Goal: Navigation & Orientation: Find specific page/section

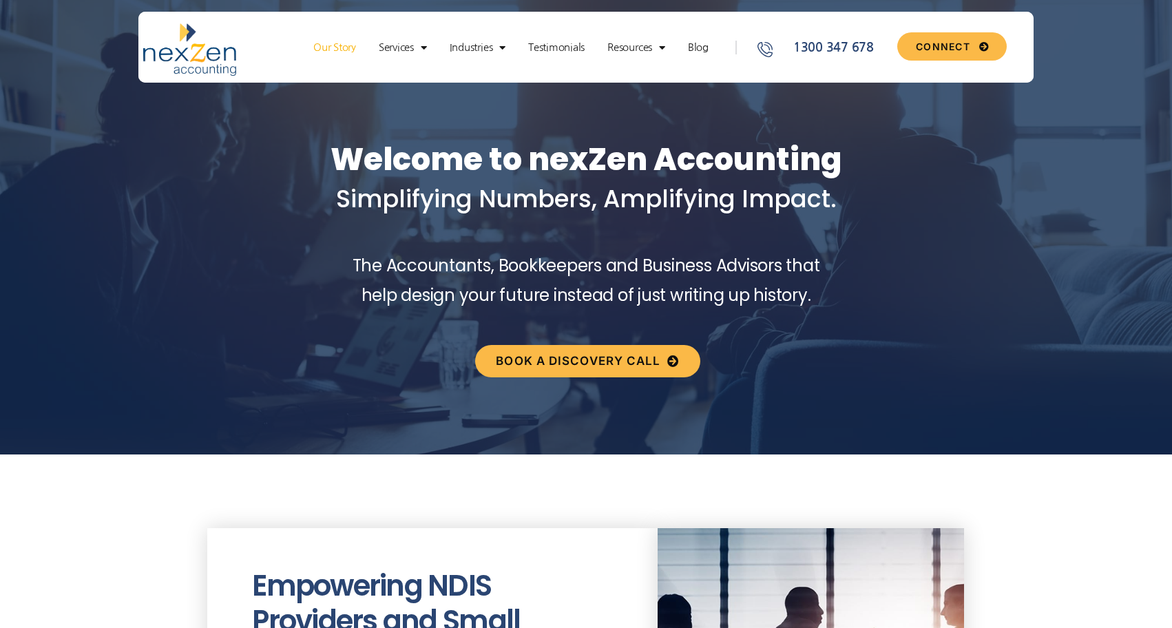
click at [335, 54] on link "Our Story" at bounding box center [335, 48] width 56 height 14
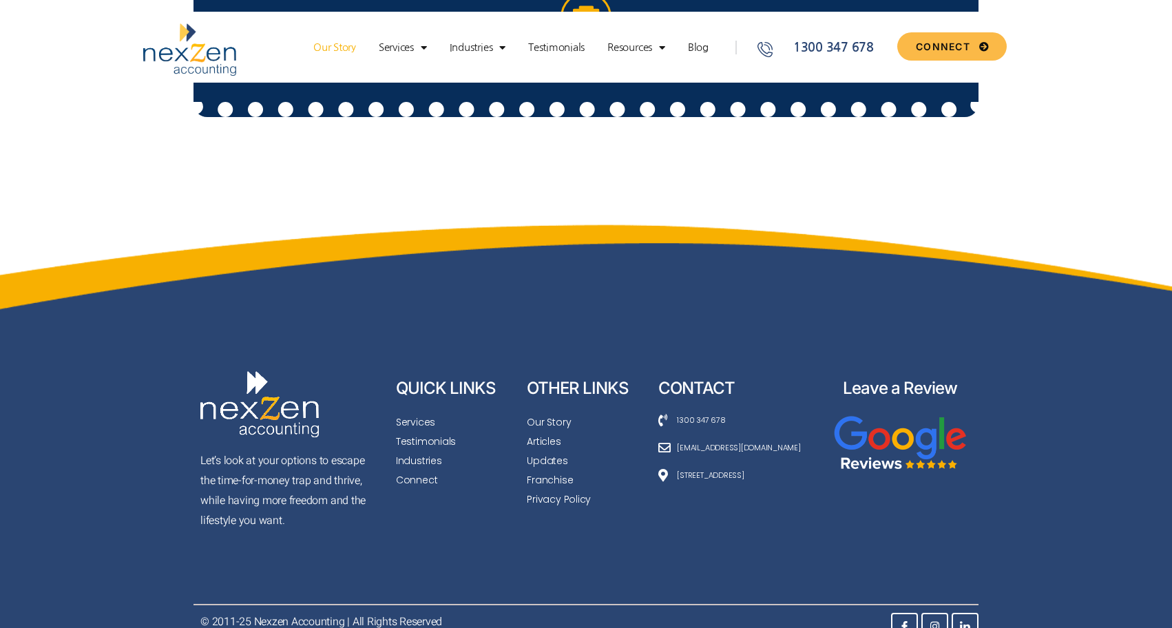
scroll to position [6922, 0]
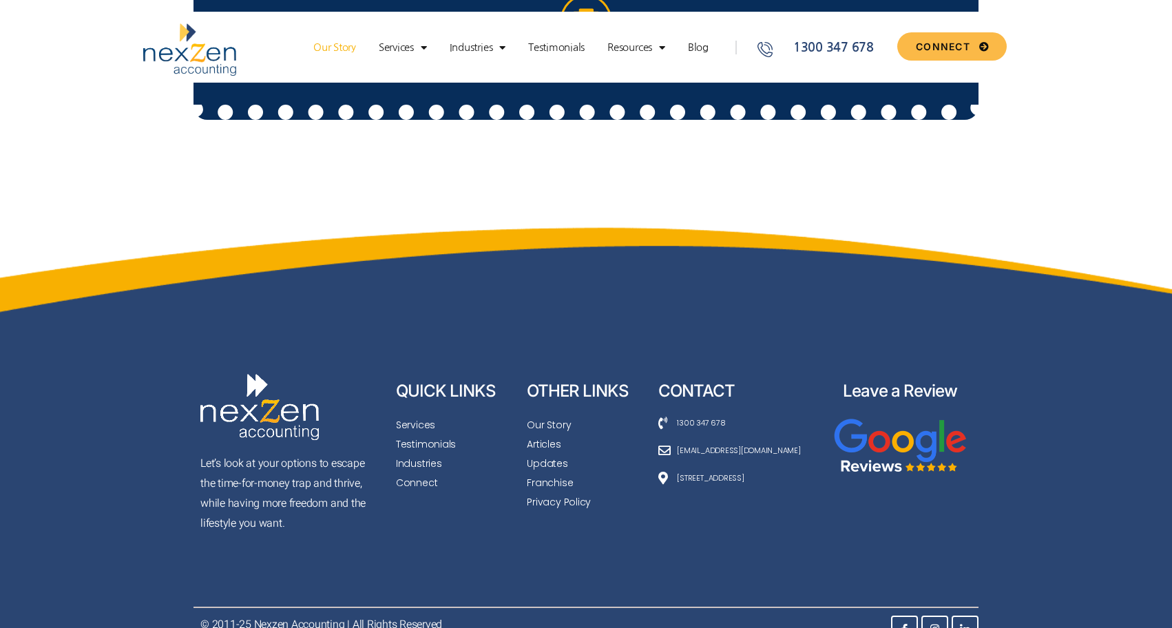
click at [877, 431] on img at bounding box center [899, 448] width 133 height 66
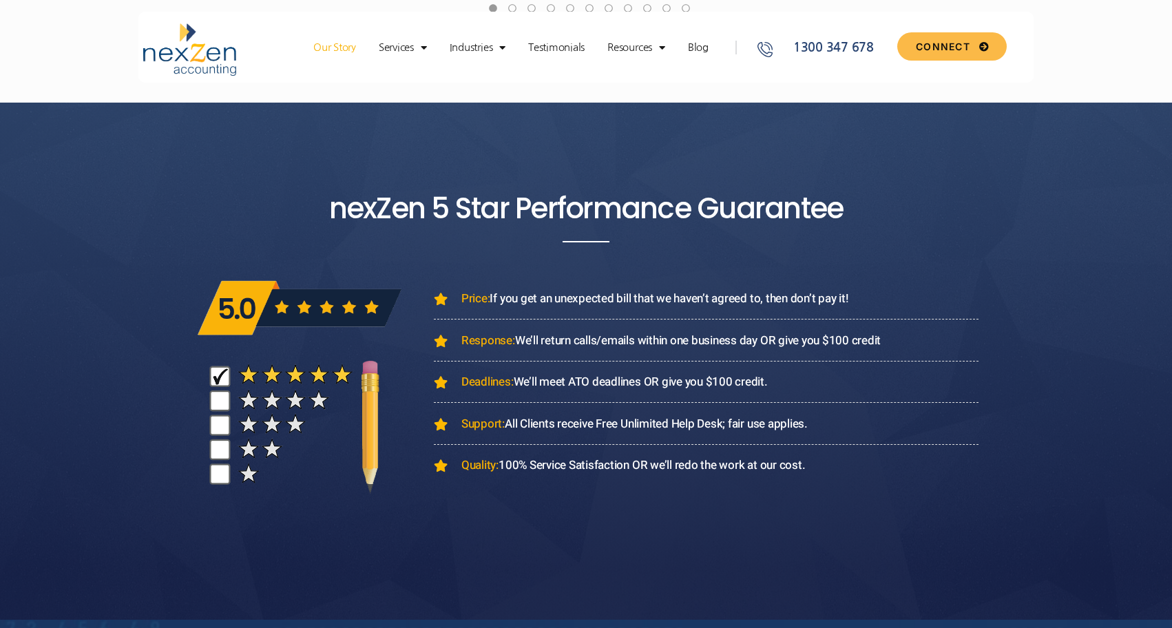
scroll to position [4411, 0]
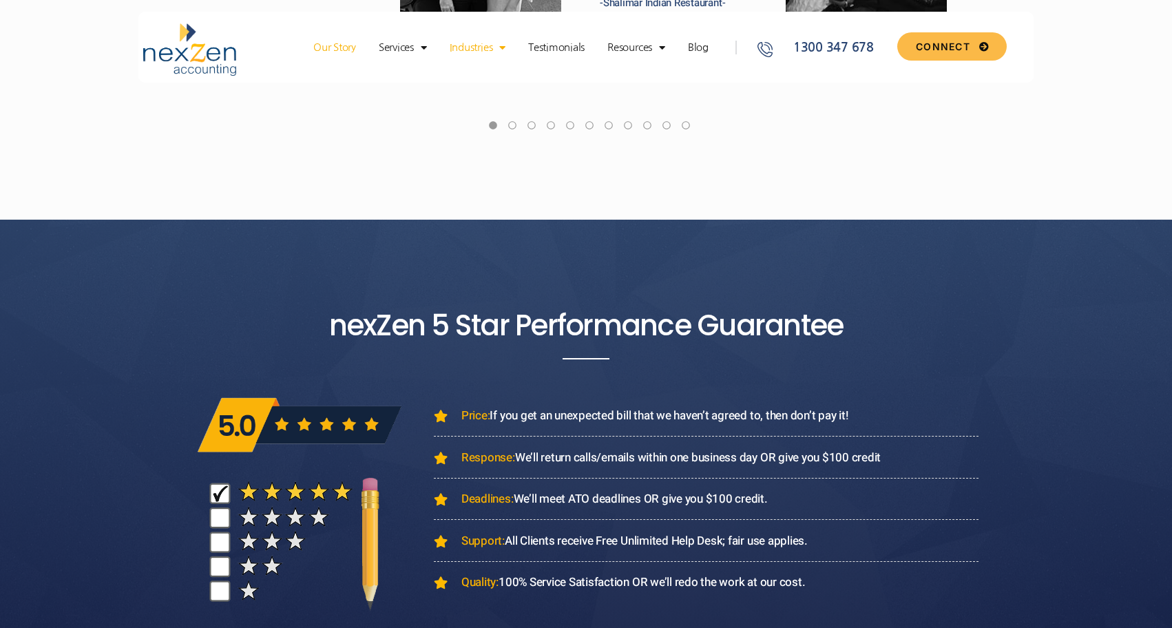
click at [484, 47] on link "Industries" at bounding box center [478, 48] width 70 height 14
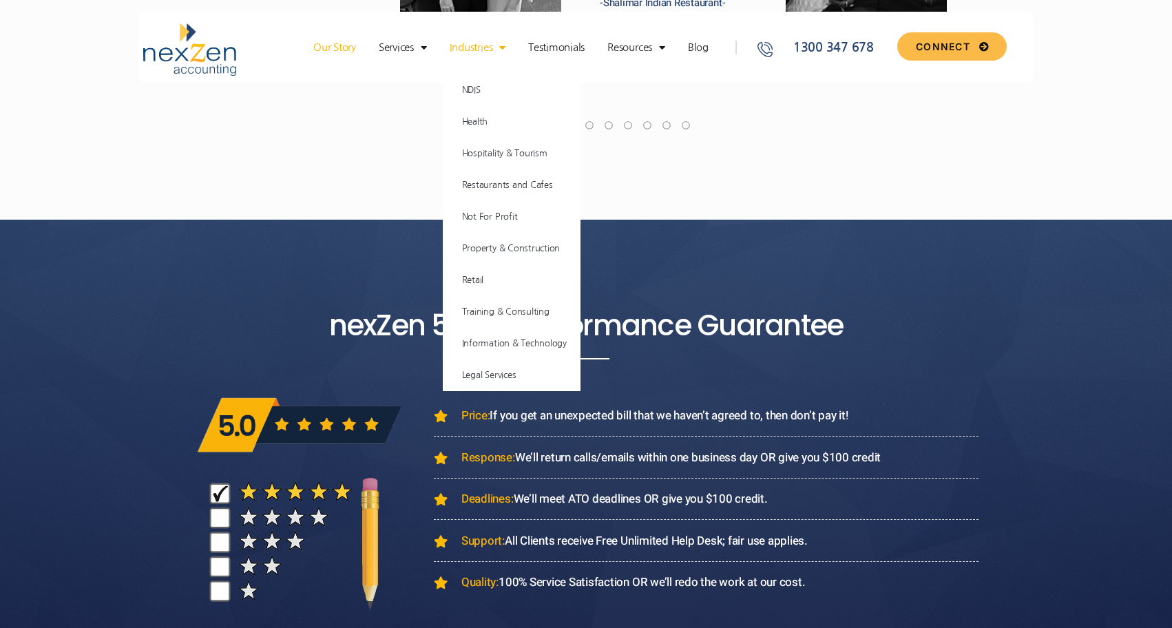
click at [471, 52] on link "Industries" at bounding box center [478, 48] width 70 height 14
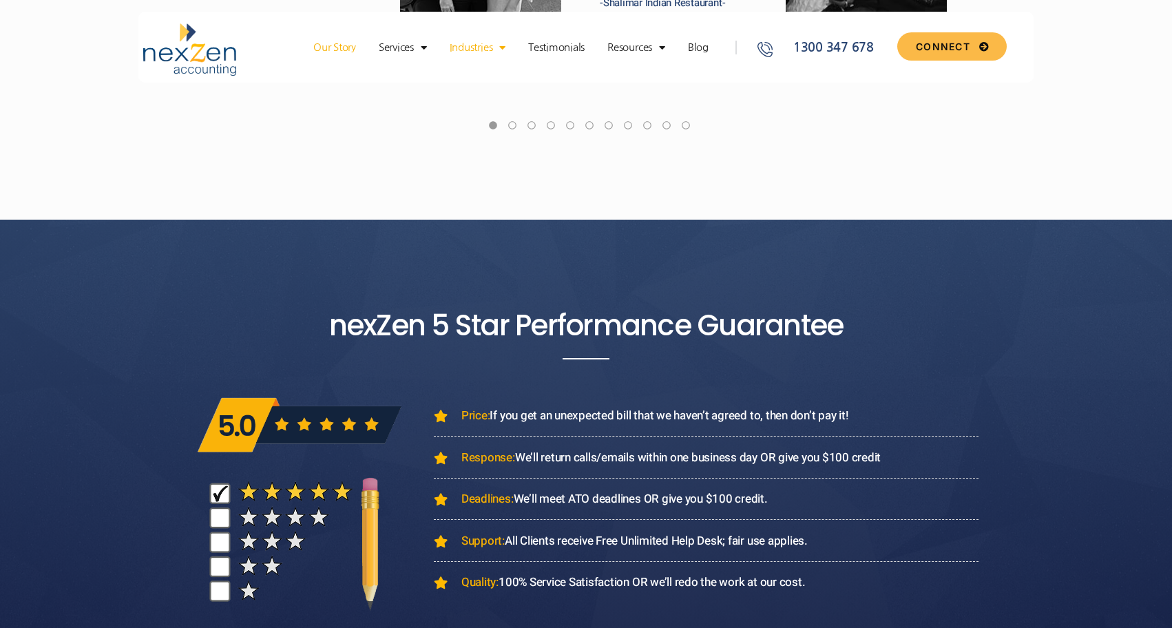
click at [472, 50] on link "Industries" at bounding box center [478, 48] width 70 height 14
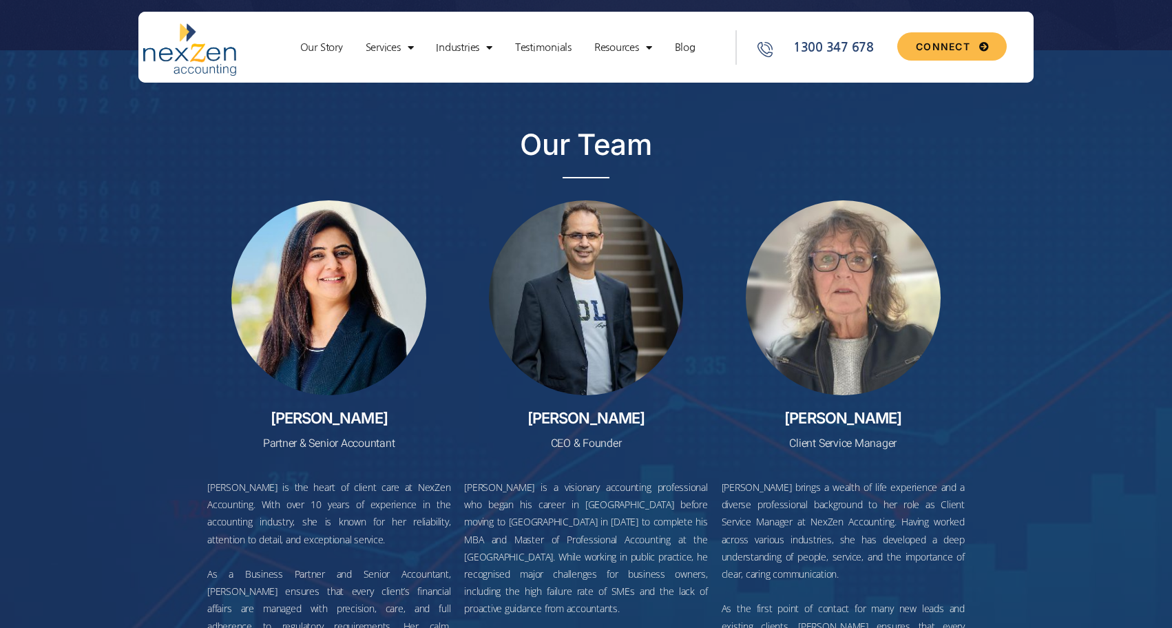
scroll to position [4186, 0]
